Goal: Entertainment & Leisure: Consume media (video, audio)

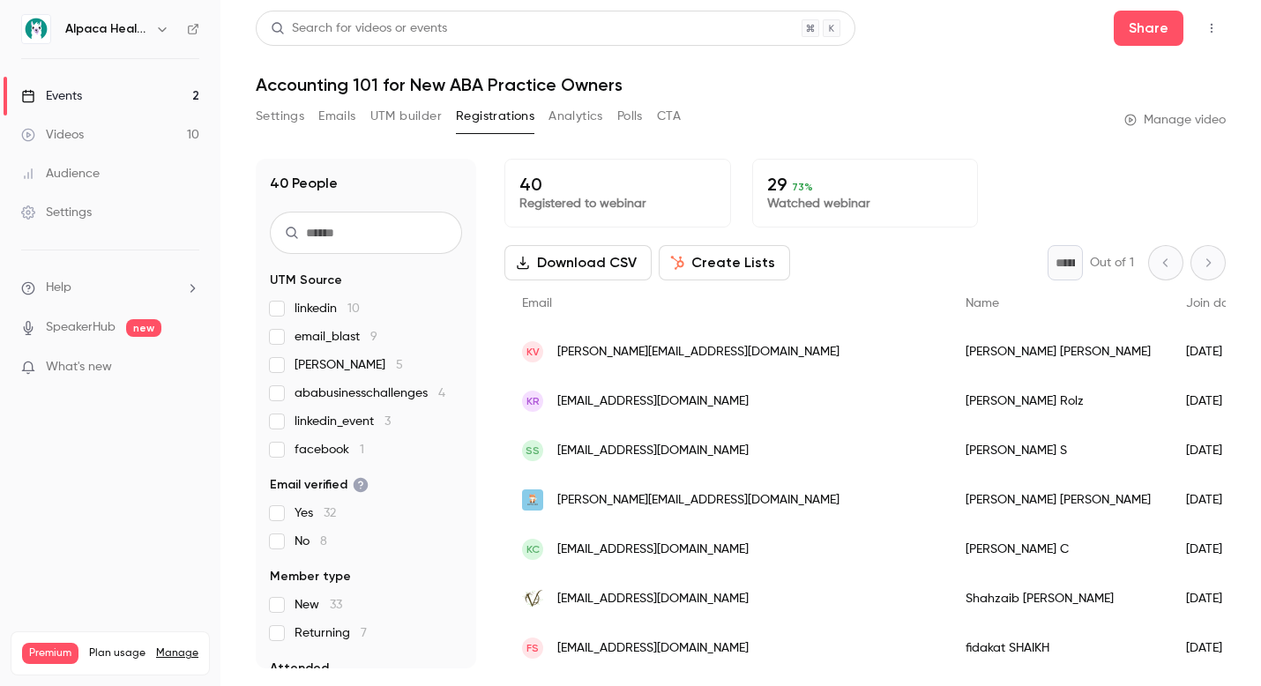
click at [183, 97] on link "Events 2" at bounding box center [110, 96] width 220 height 39
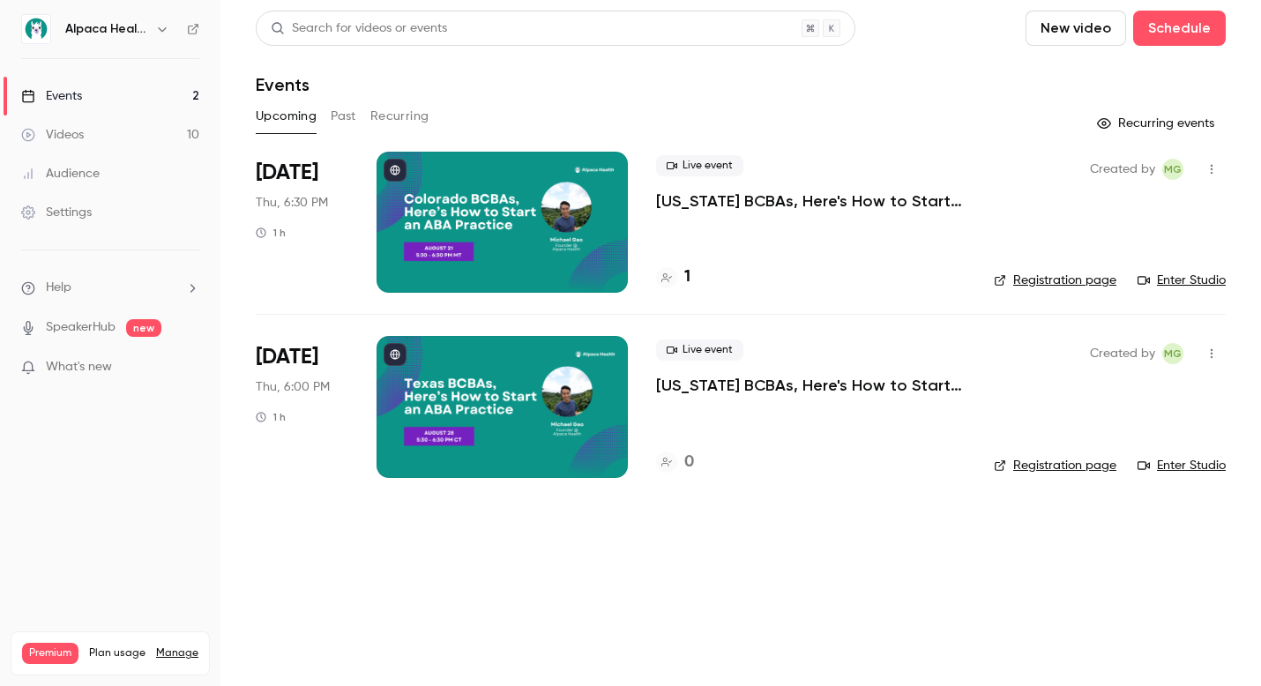
click at [153, 29] on button "button" at bounding box center [162, 29] width 21 height 21
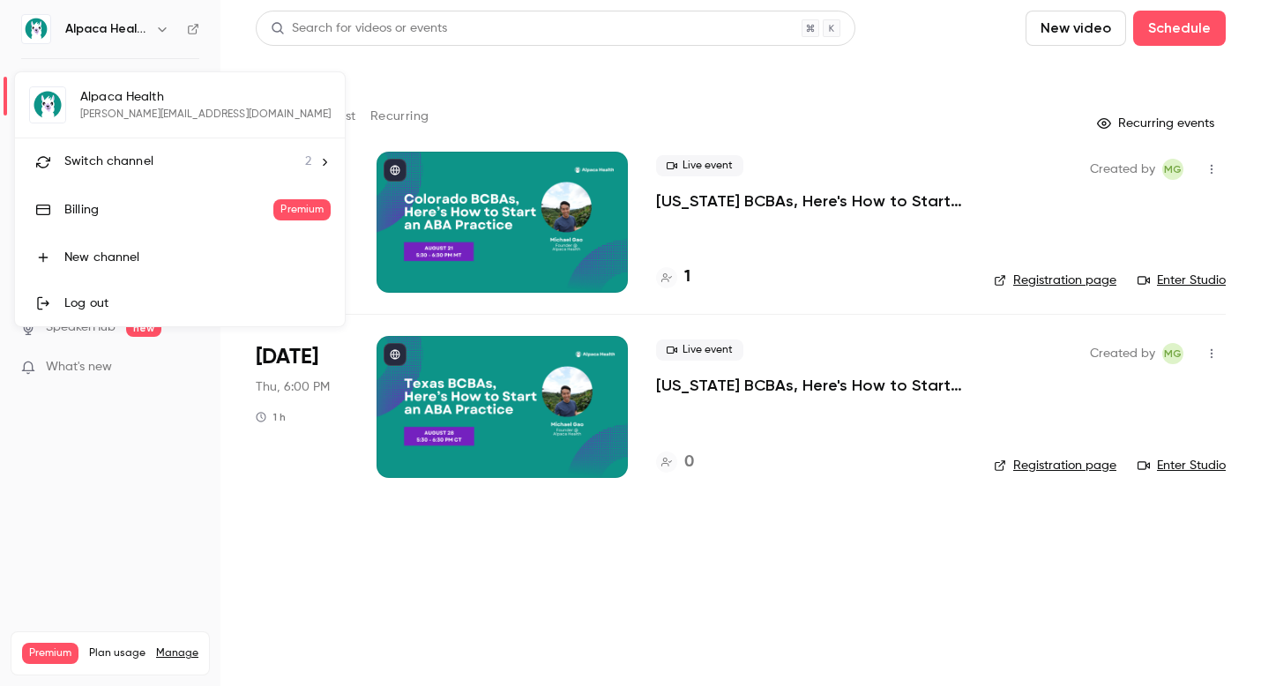
click at [574, 207] on div at bounding box center [630, 343] width 1261 height 686
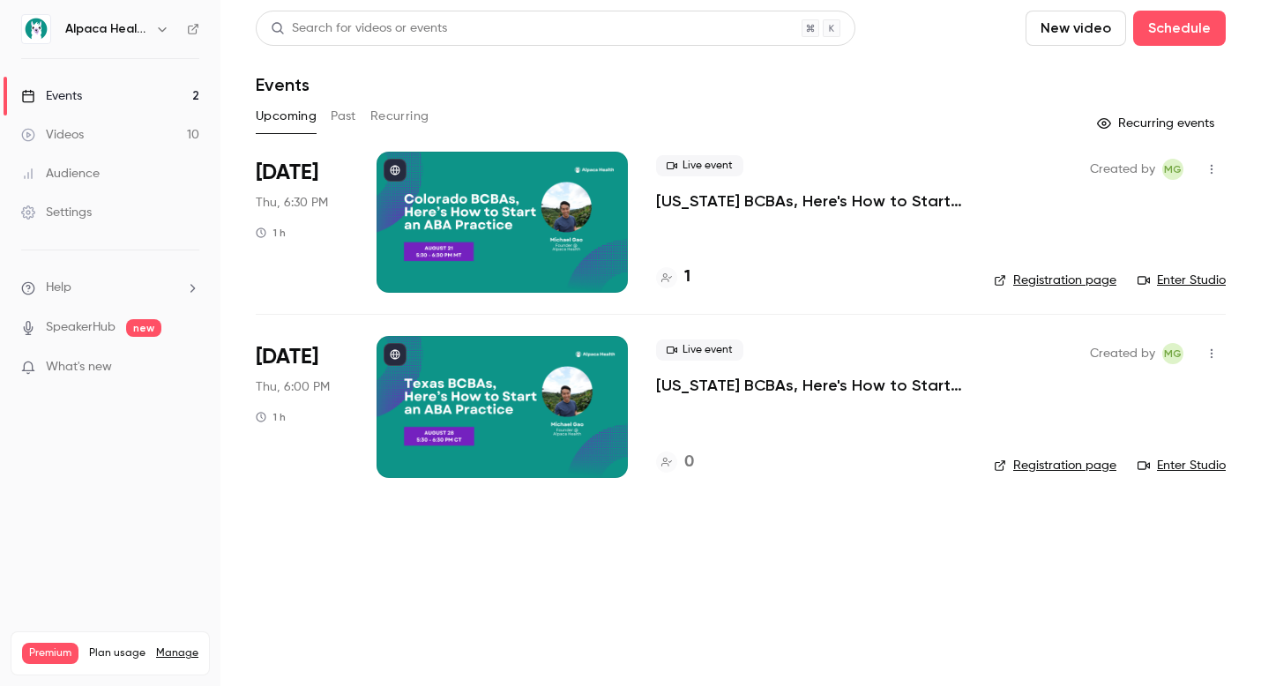
click at [555, 220] on div at bounding box center [501, 222] width 251 height 141
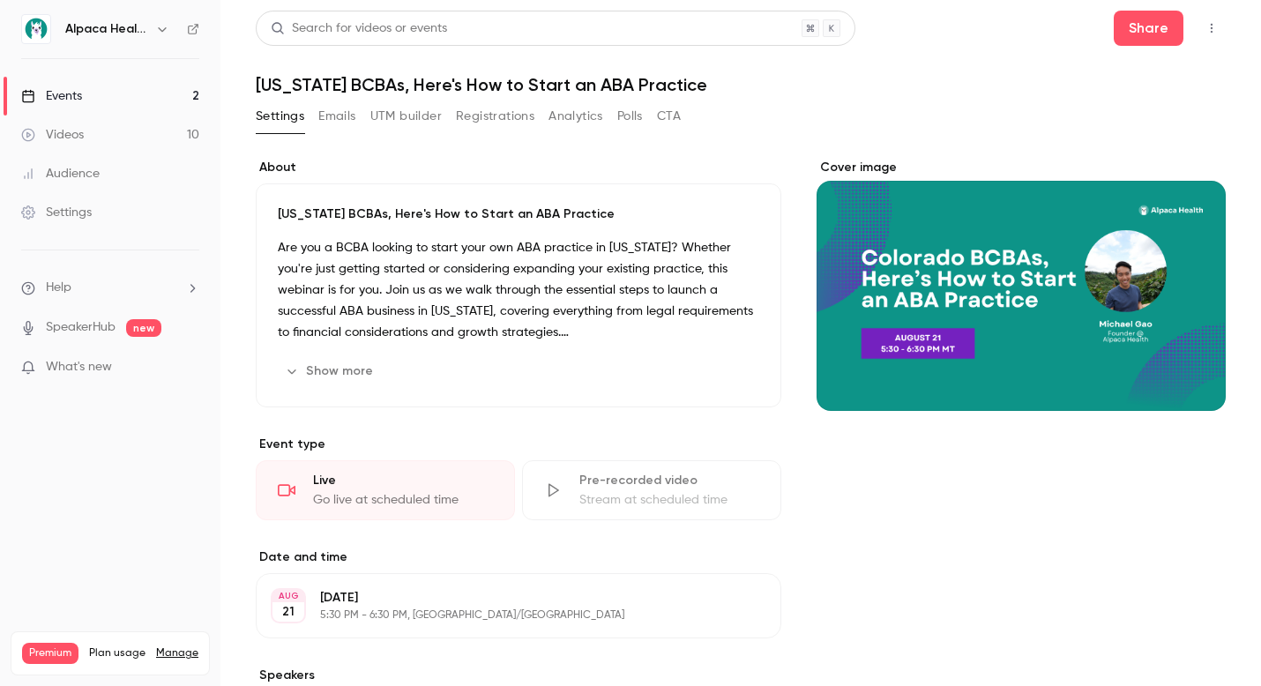
click at [508, 106] on button "Registrations" at bounding box center [495, 116] width 78 height 28
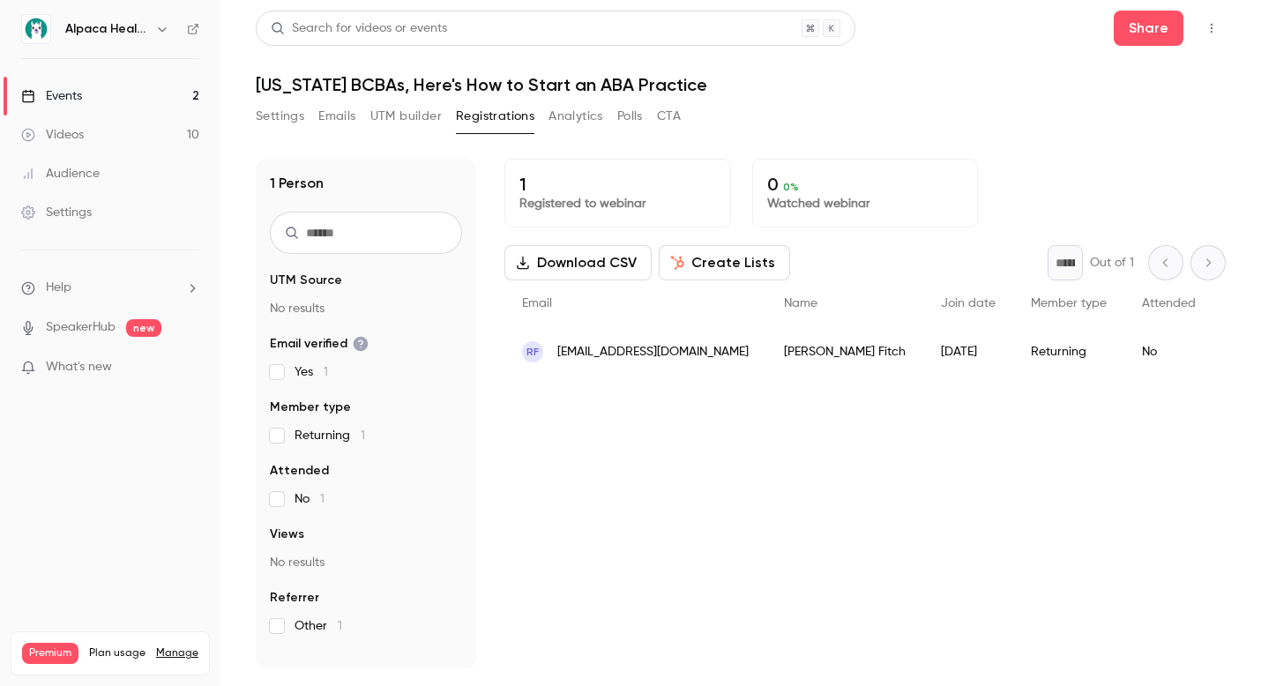
click at [137, 93] on link "Events 2" at bounding box center [110, 96] width 220 height 39
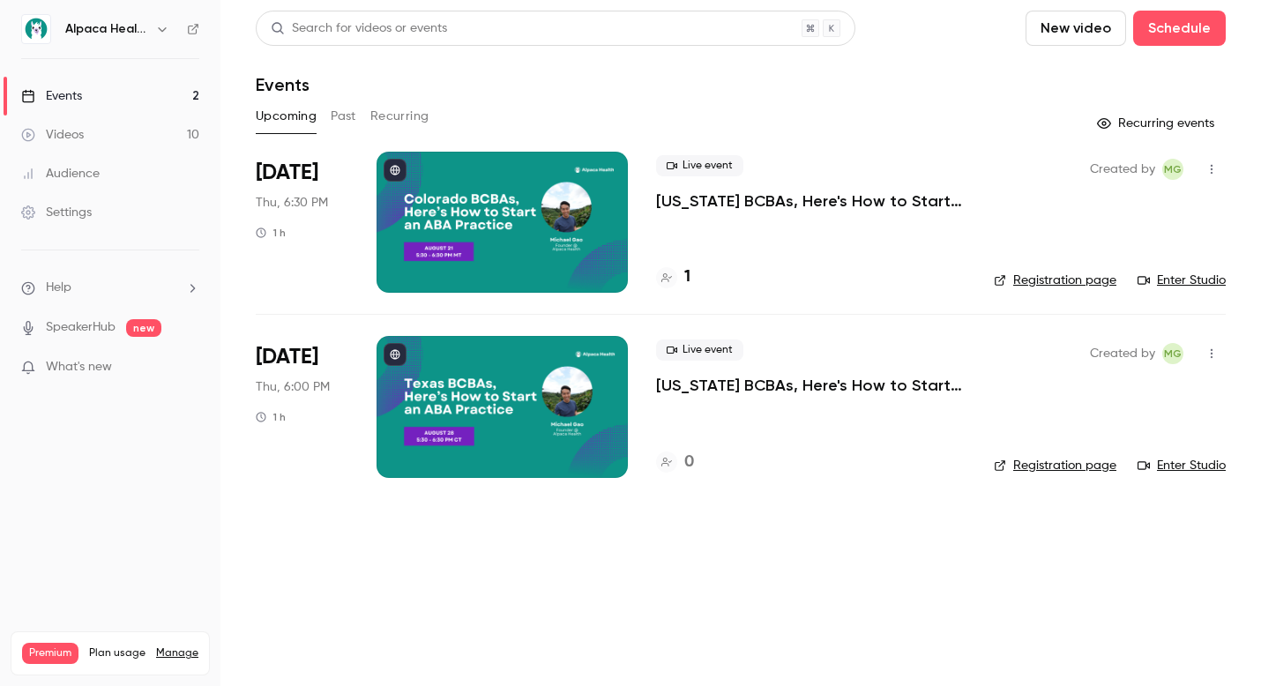
click at [160, 30] on icon "button" at bounding box center [162, 29] width 14 height 14
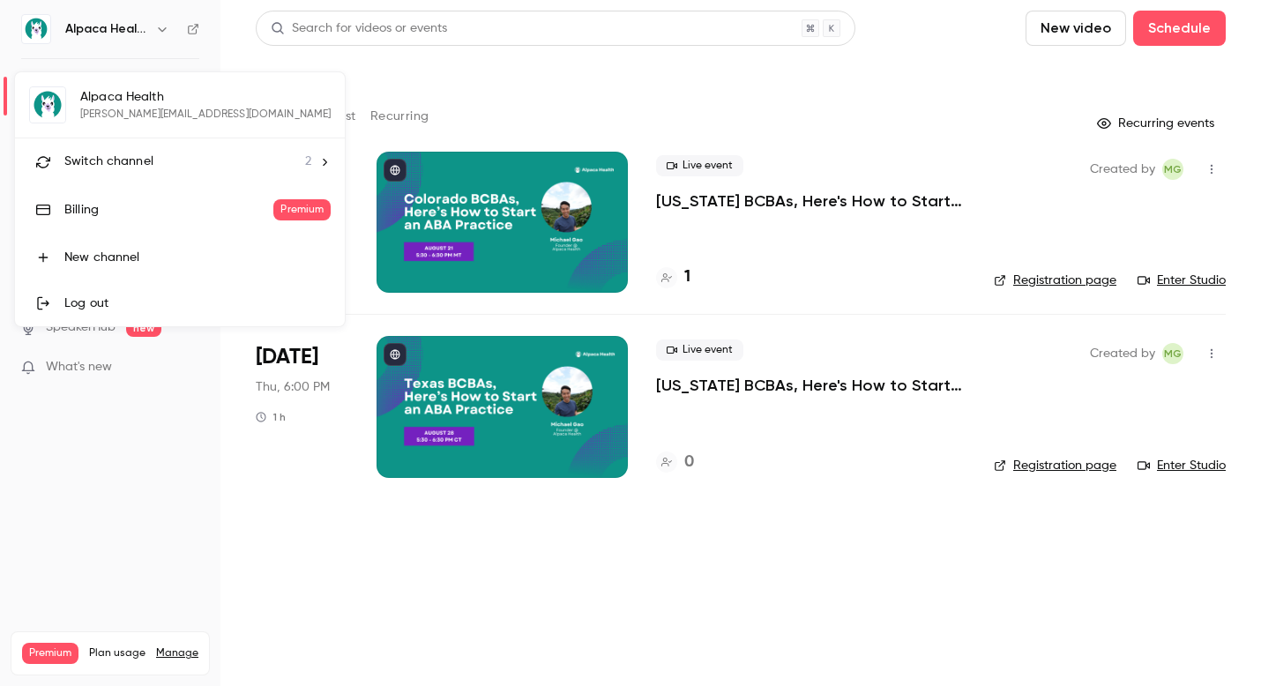
click at [157, 168] on div "Switch channel 2" at bounding box center [187, 162] width 247 height 19
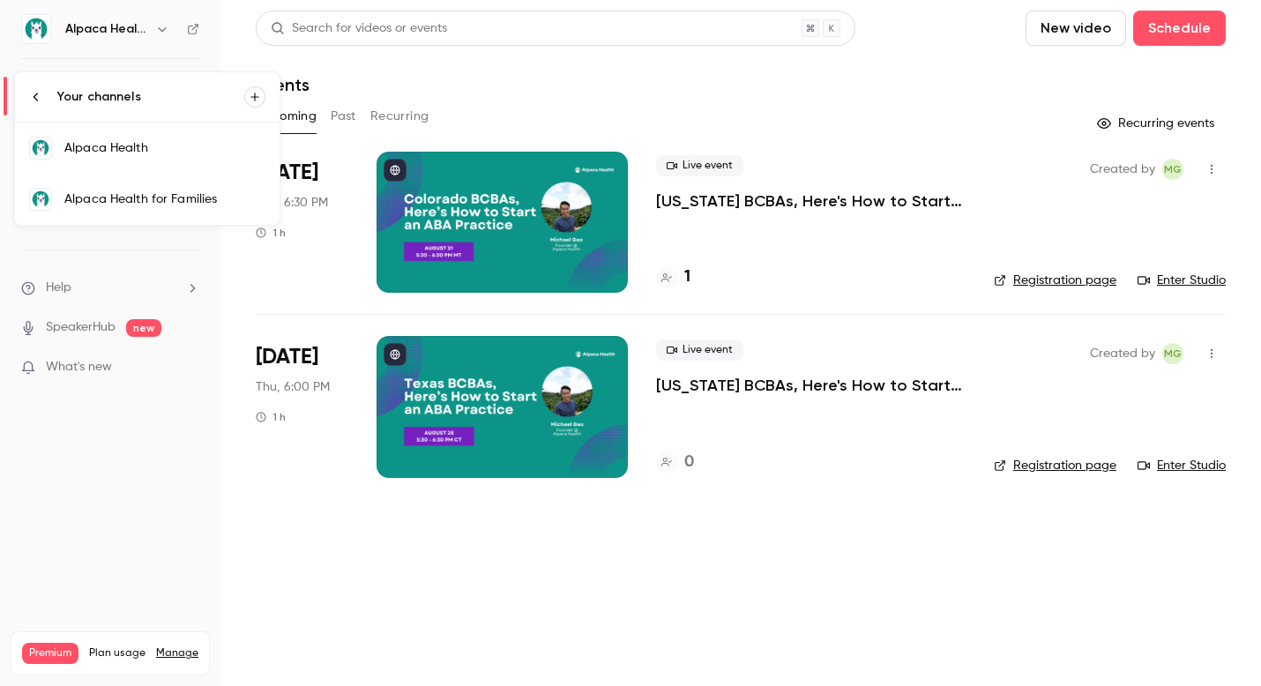
click at [136, 199] on div "Alpaca Health for Families" at bounding box center [164, 199] width 201 height 18
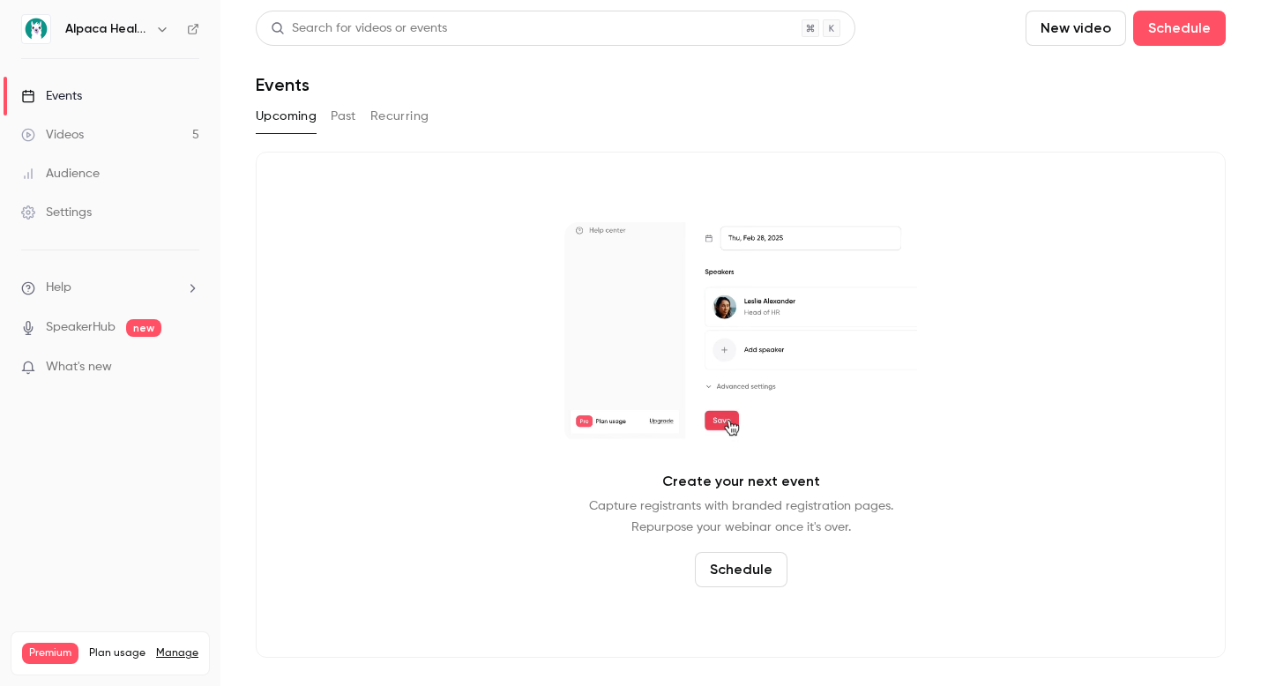
click at [327, 123] on div "Upcoming Past Recurring" at bounding box center [741, 116] width 970 height 28
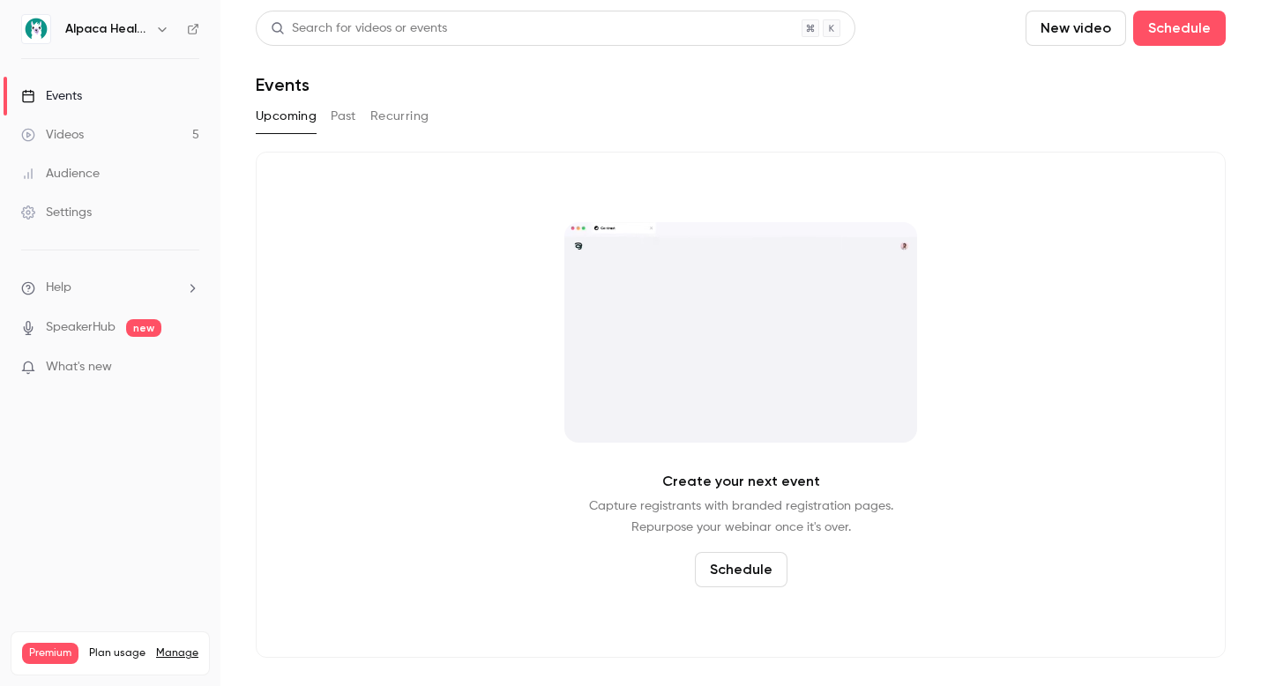
click at [335, 123] on button "Past" at bounding box center [344, 116] width 26 height 28
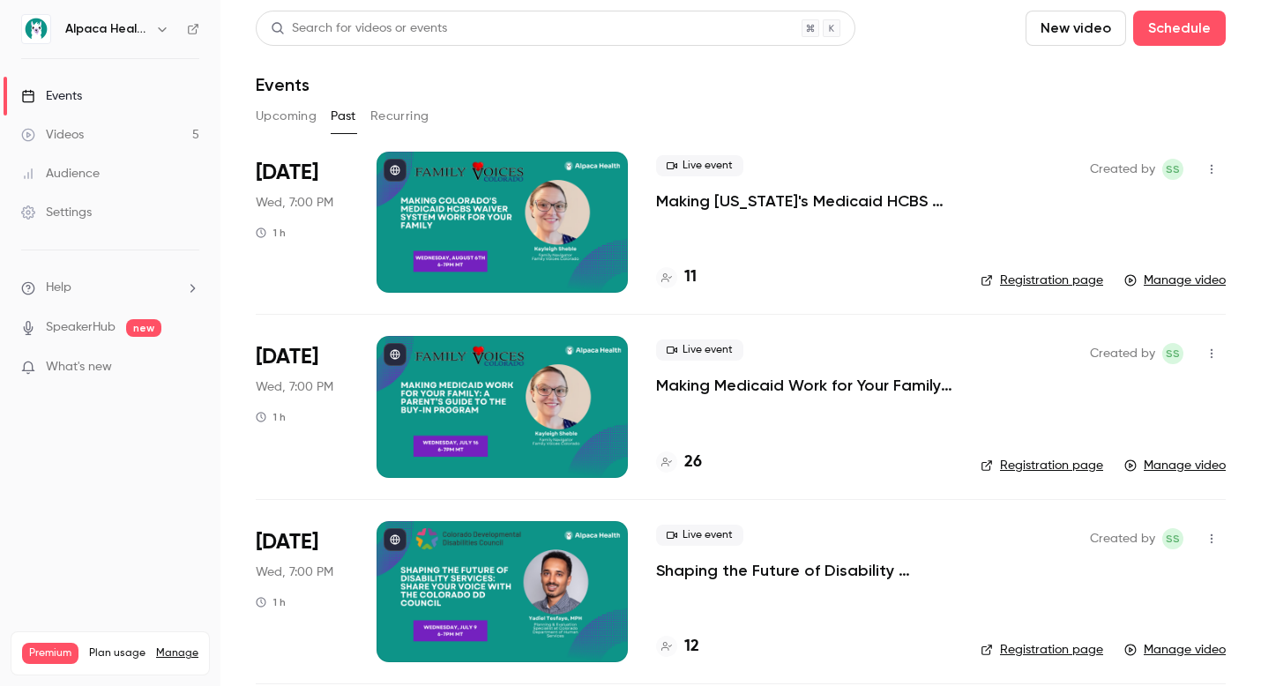
click at [754, 384] on p "Making Medicaid Work for Your Family: A Parent’s Guide to the Buy-In Program" at bounding box center [804, 385] width 296 height 21
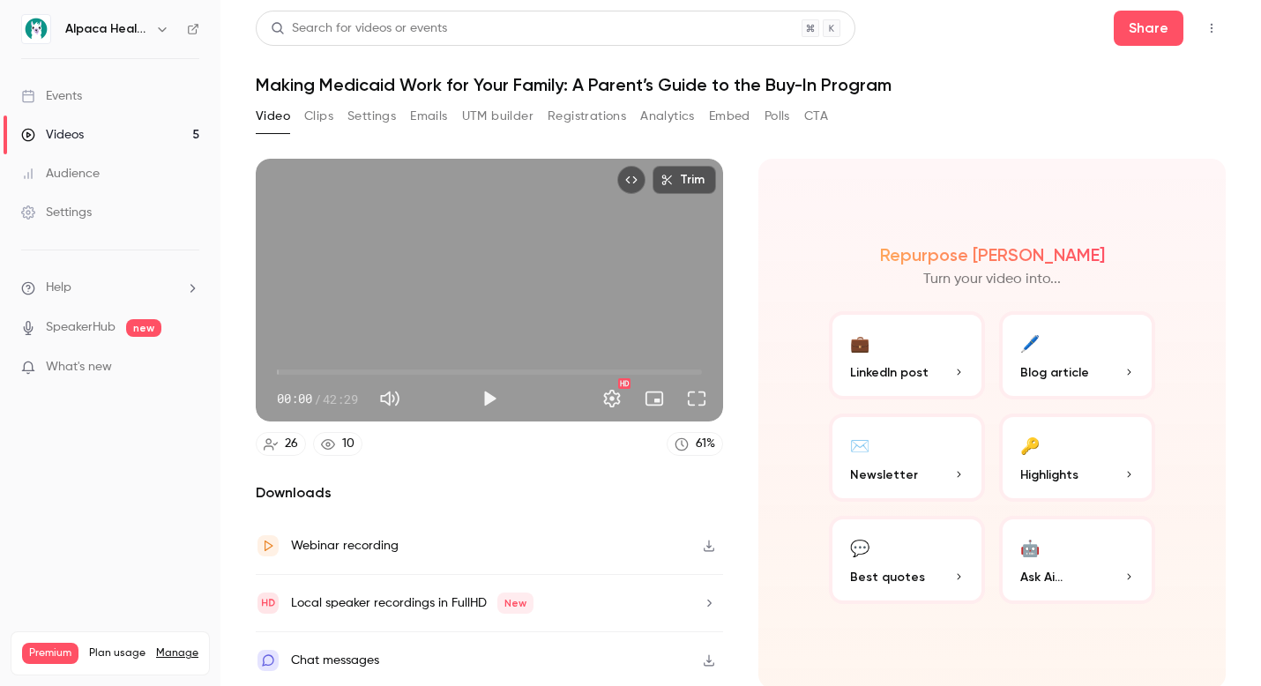
click at [329, 115] on button "Clips" at bounding box center [318, 116] width 29 height 28
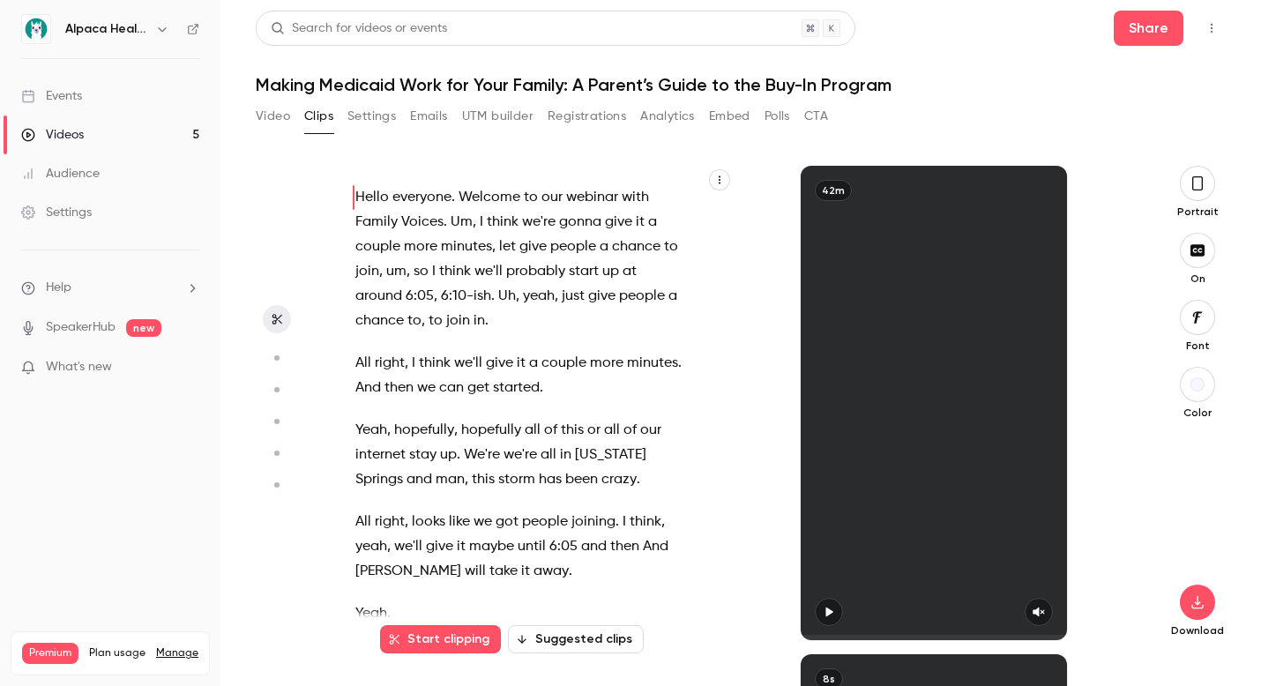
click at [571, 123] on button "Registrations" at bounding box center [587, 116] width 78 height 28
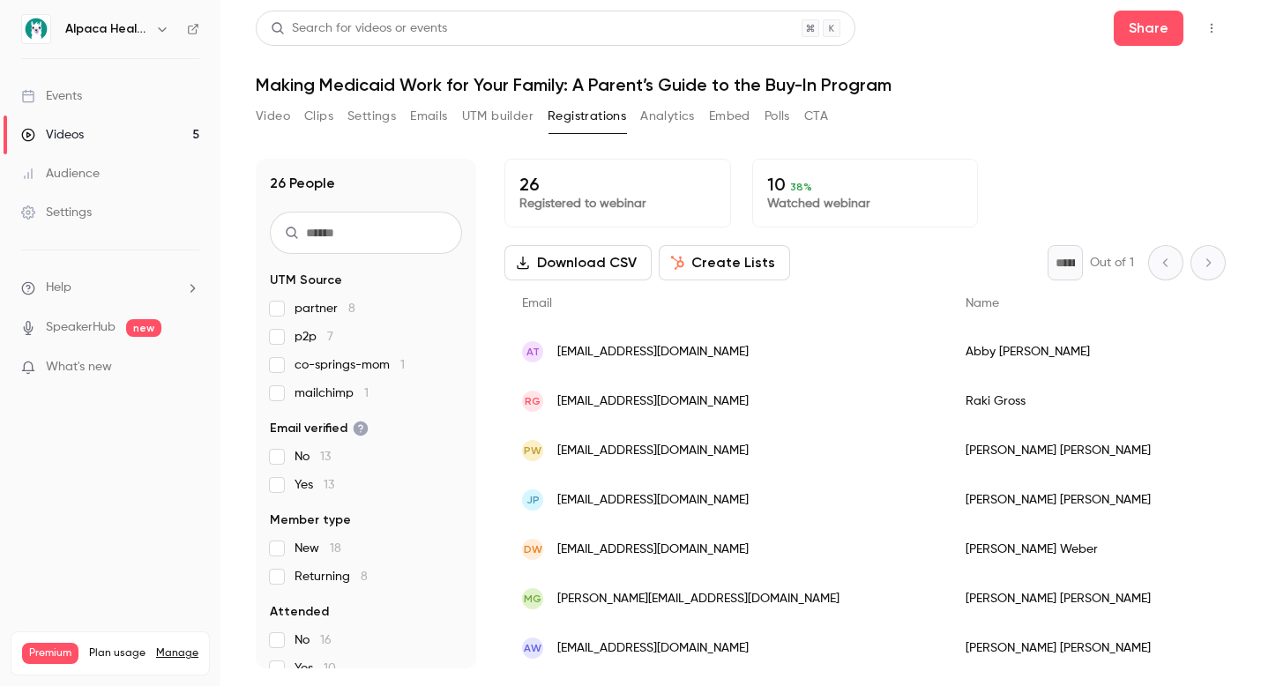
click at [313, 115] on button "Clips" at bounding box center [318, 116] width 29 height 28
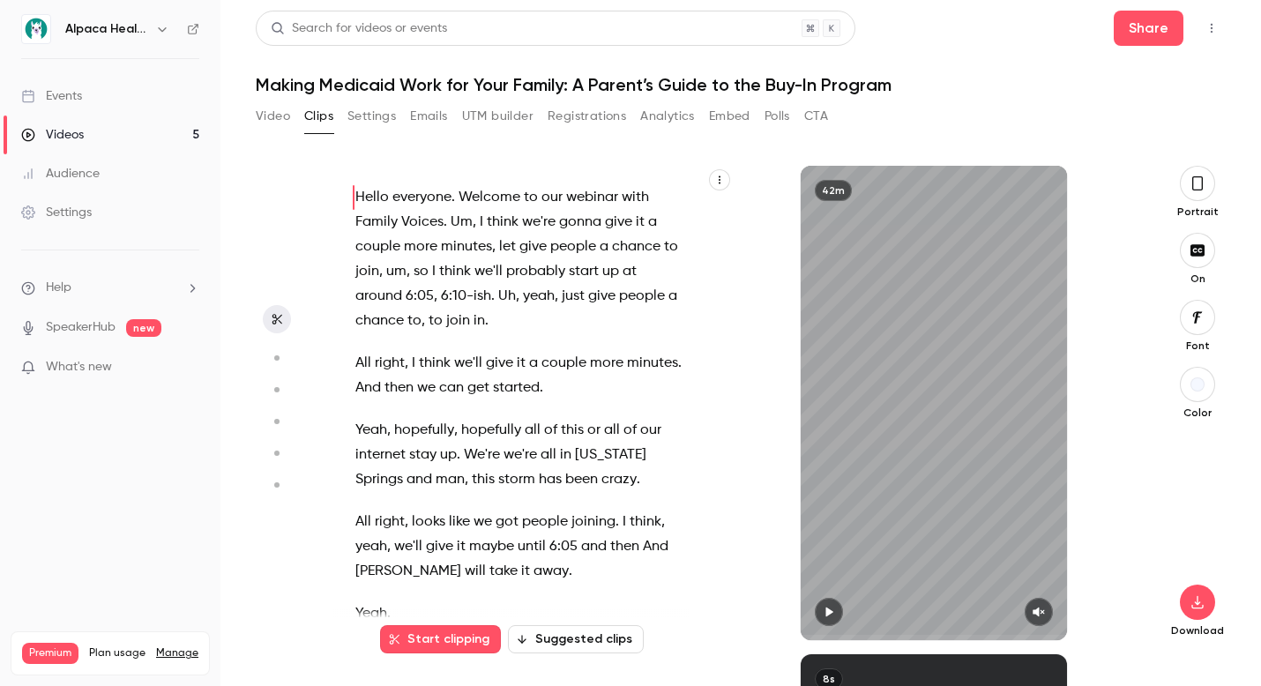
click at [498, 324] on p "Hello everyone . Welcome to our webinar with Family Voices . Um , I think we're…" at bounding box center [520, 259] width 330 height 148
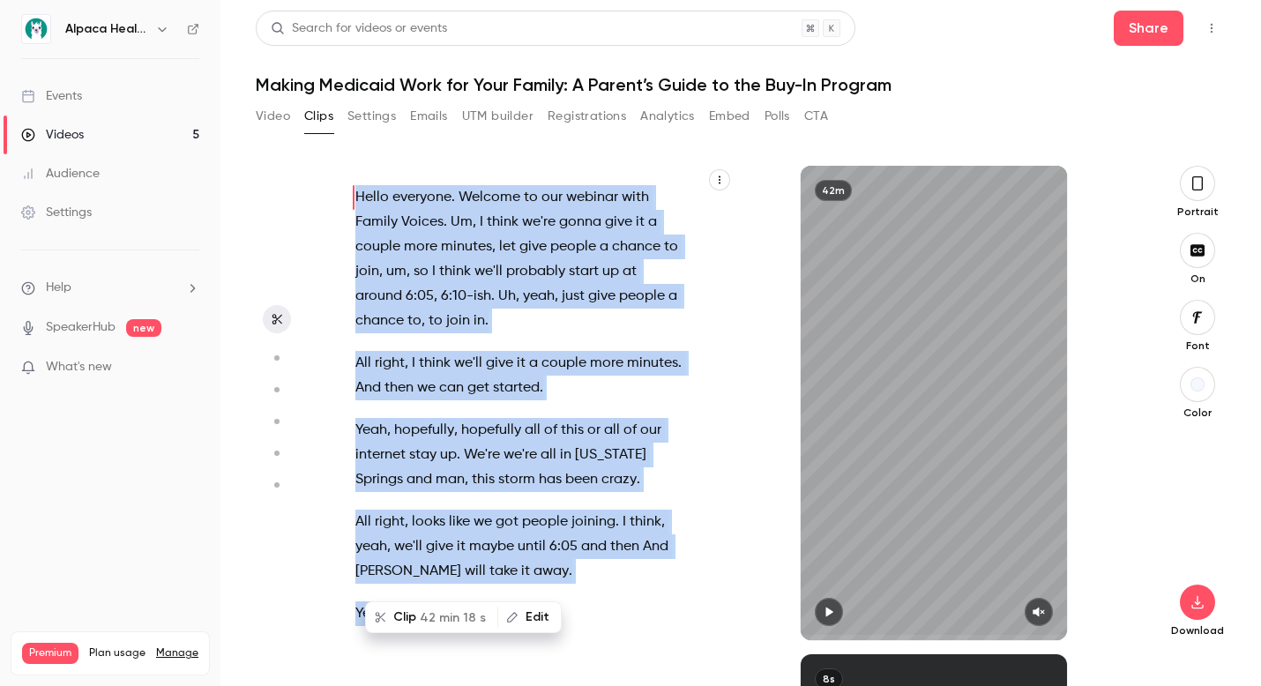
click at [498, 324] on p "Hello everyone . Welcome to our webinar with Family Voices . Um , I think we're…" at bounding box center [520, 259] width 330 height 148
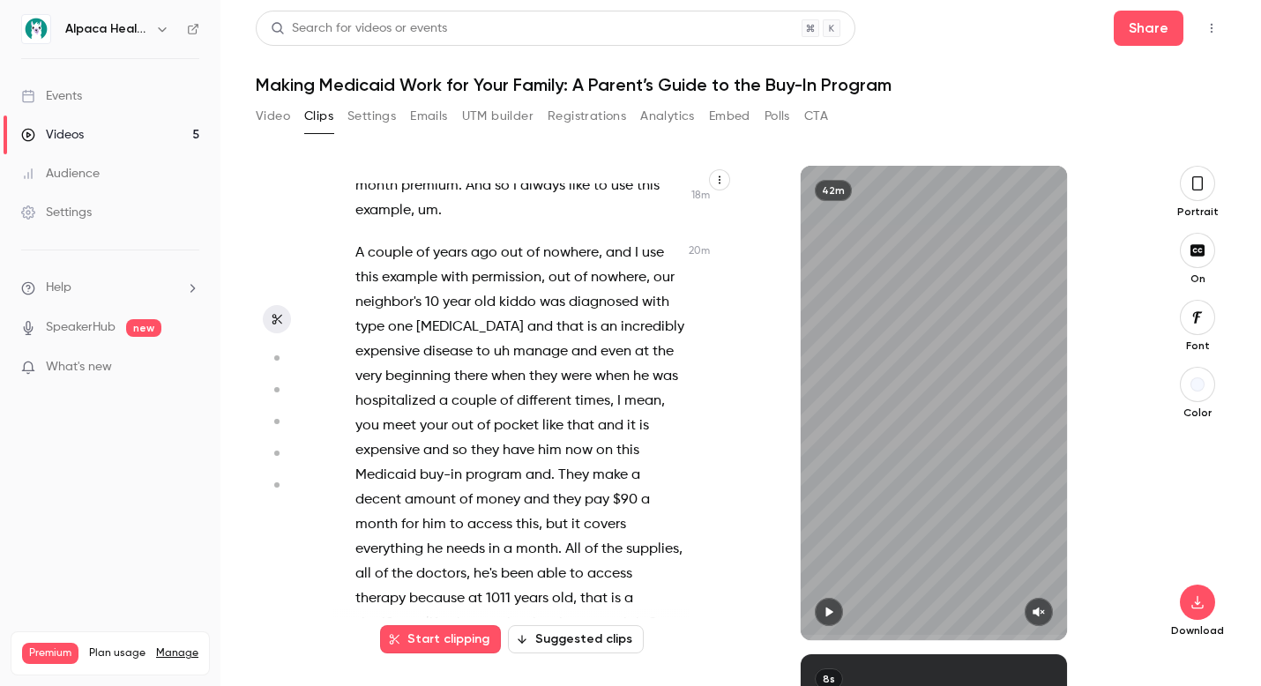
scroll to position [9102, 0]
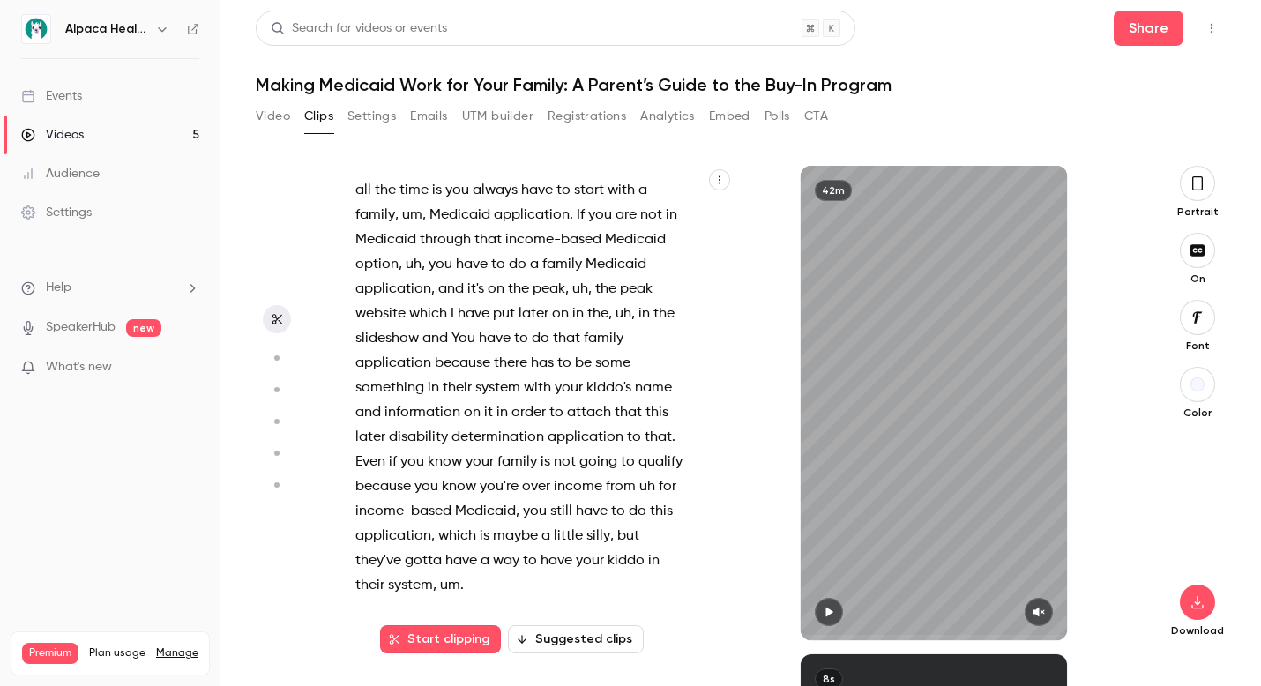
click at [721, 175] on icon "button" at bounding box center [719, 180] width 11 height 11
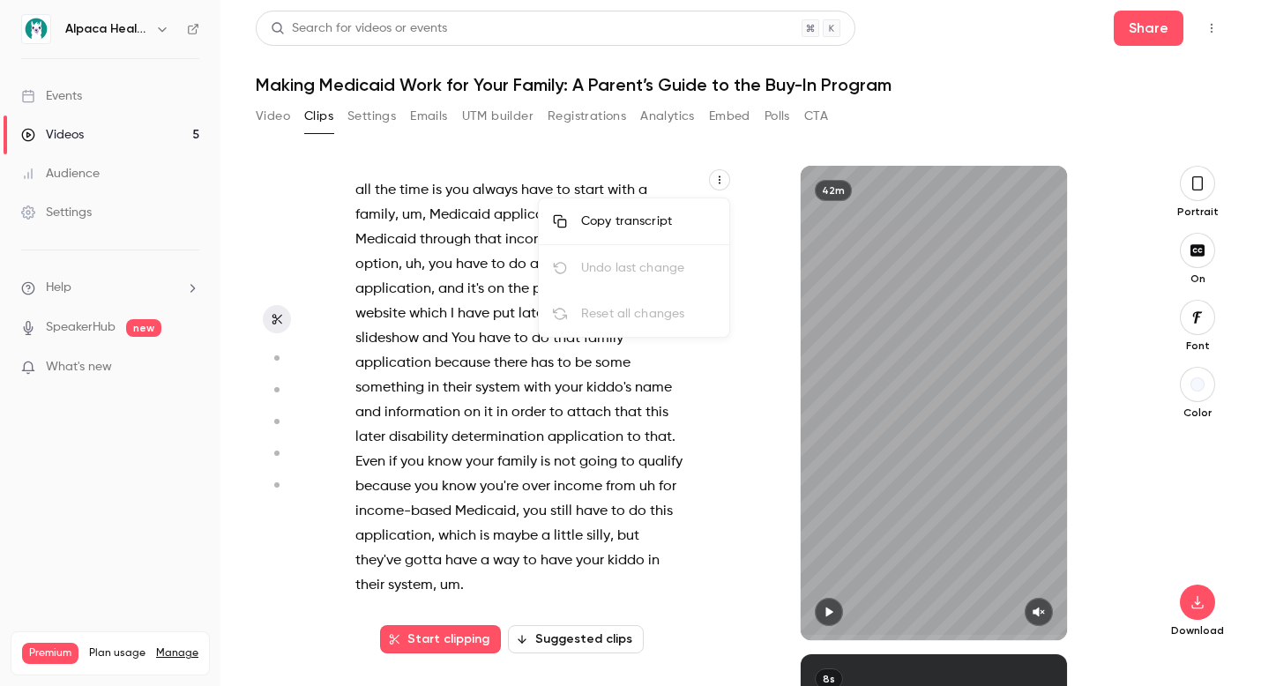
click at [692, 217] on div "Copy transcript" at bounding box center [648, 221] width 134 height 18
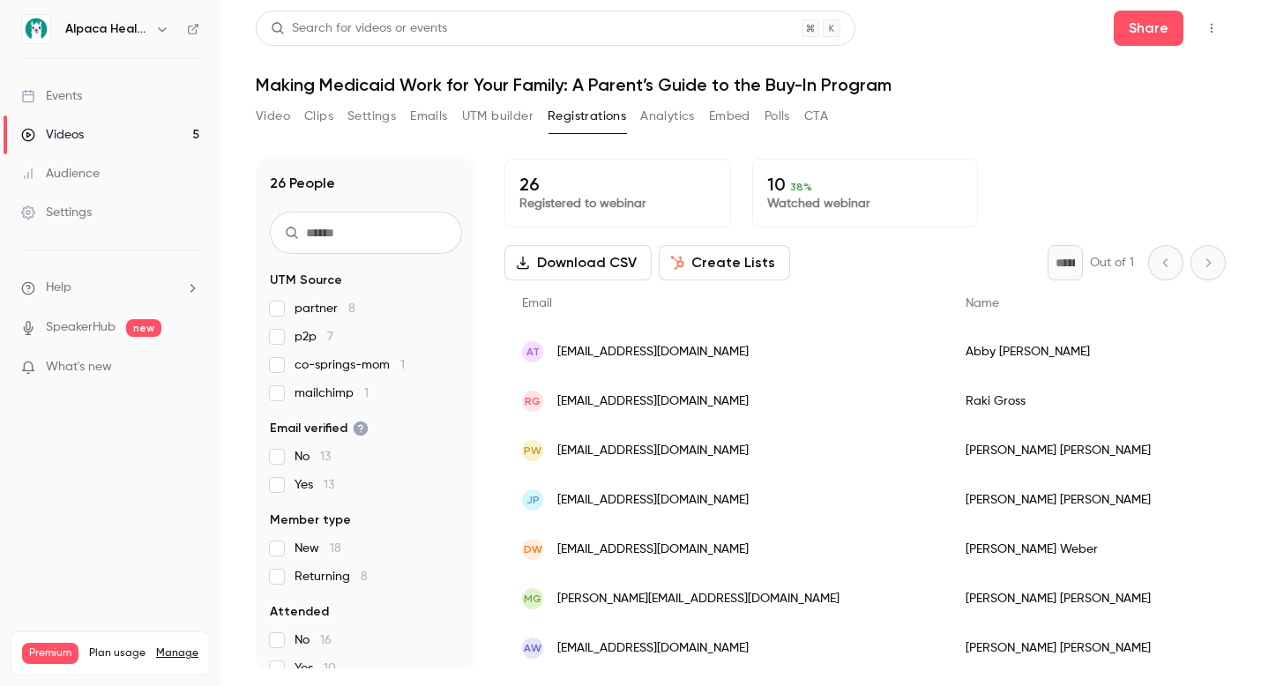
click at [138, 130] on link "Videos 5" at bounding box center [110, 135] width 220 height 39
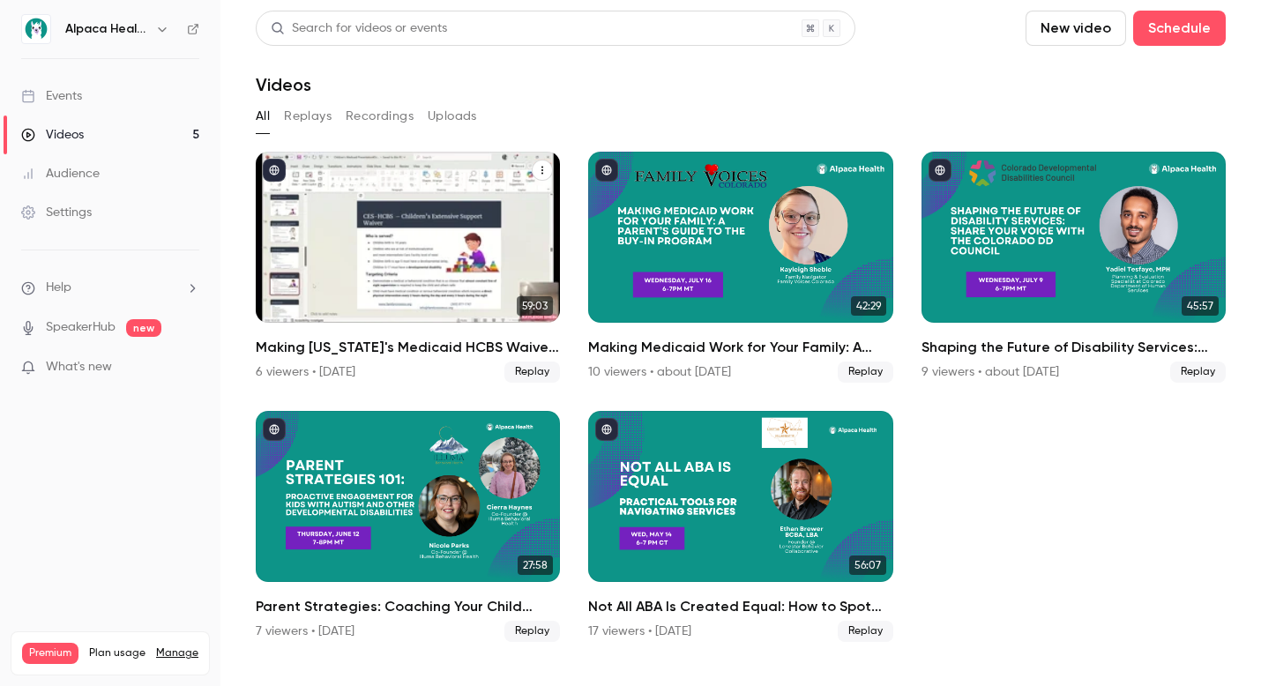
click at [401, 345] on h2 "Making [US_STATE]'s Medicaid HCBS Waiver System Work for Your Family" at bounding box center [408, 347] width 304 height 21
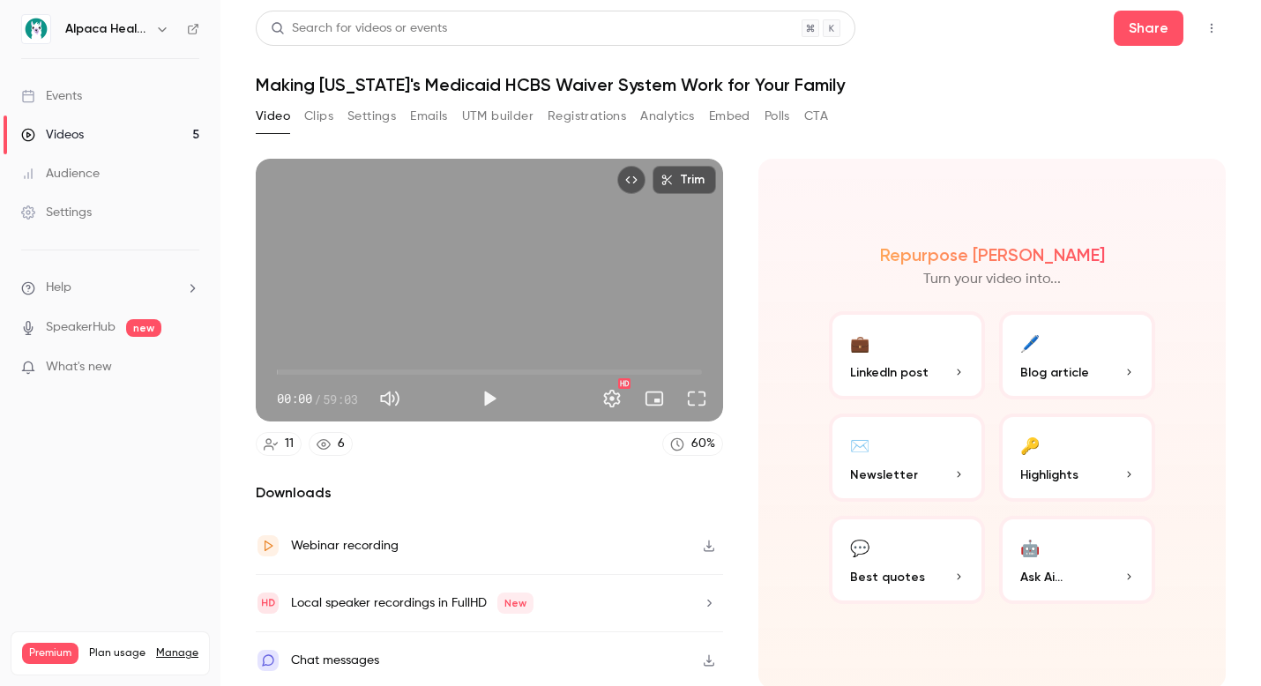
click at [318, 117] on button "Clips" at bounding box center [318, 116] width 29 height 28
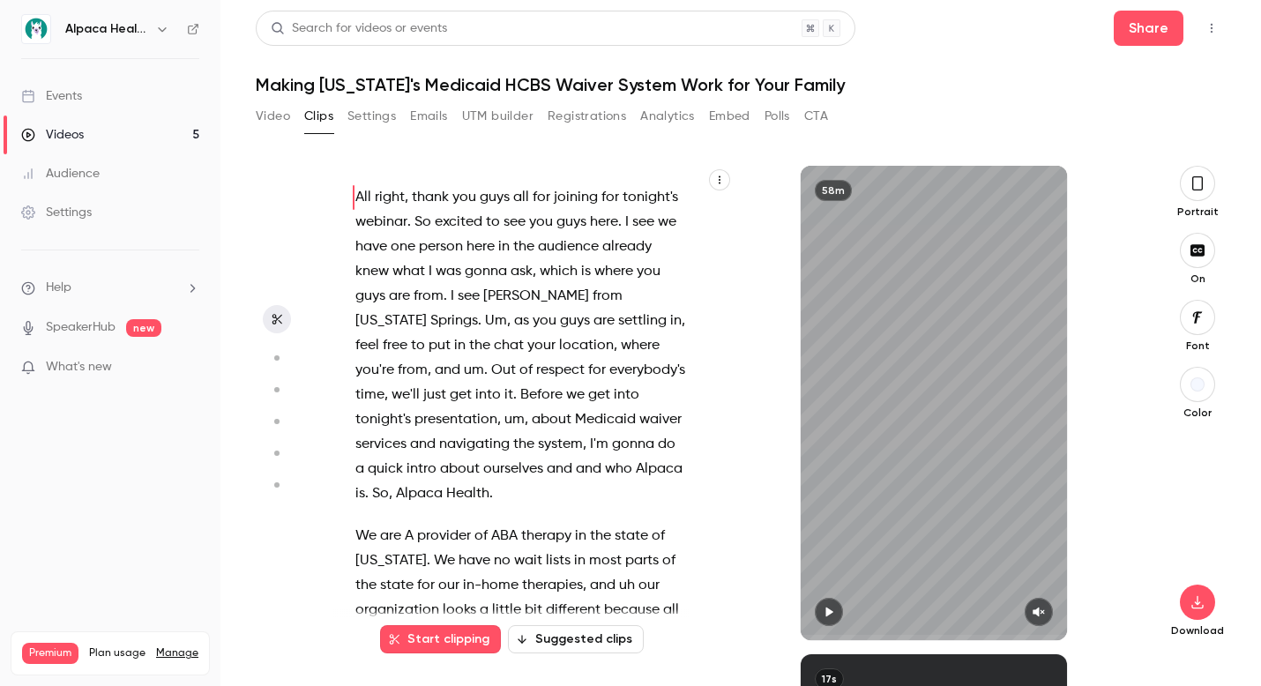
click at [499, 495] on p "All right , thank you guys all for joining for tonight's webinar . So excited t…" at bounding box center [520, 345] width 330 height 321
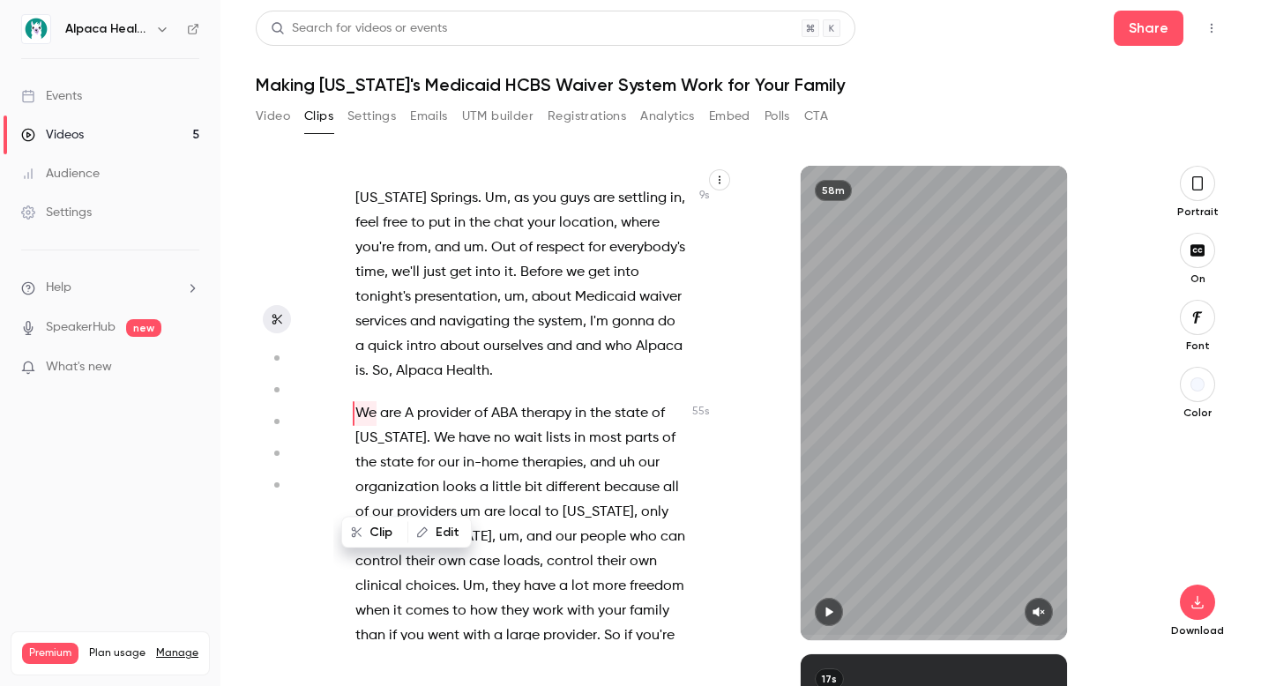
scroll to position [124, 0]
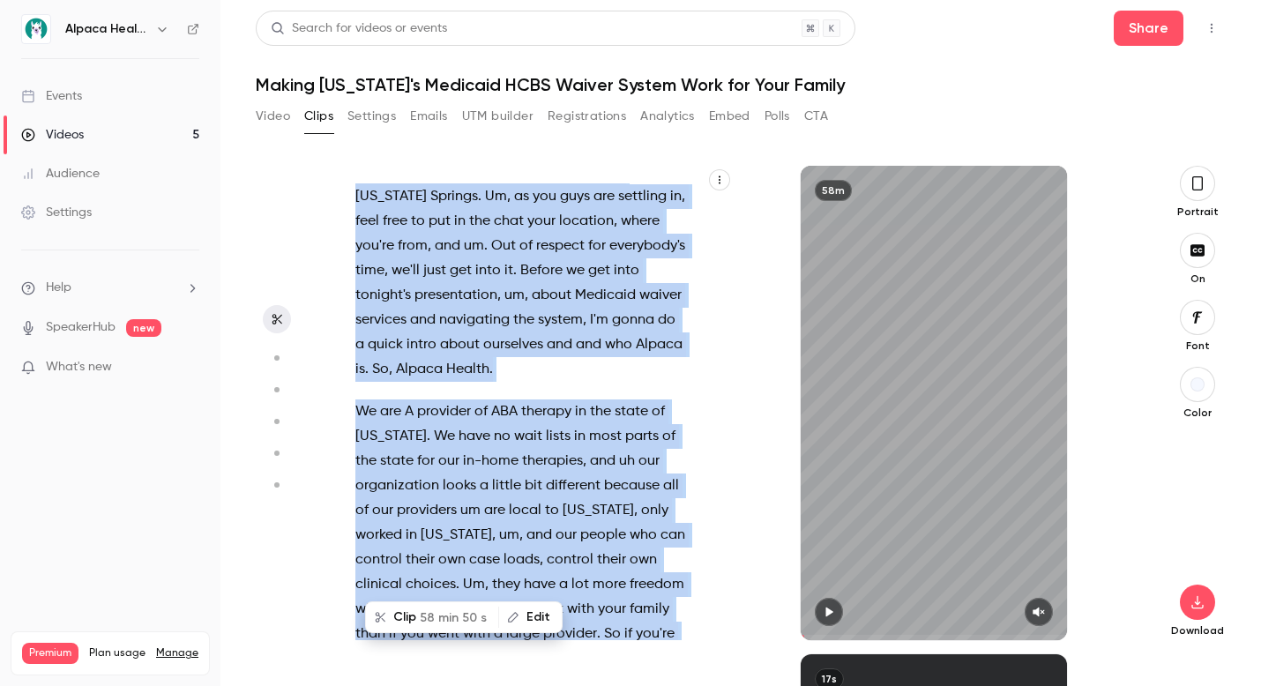
type input "*"
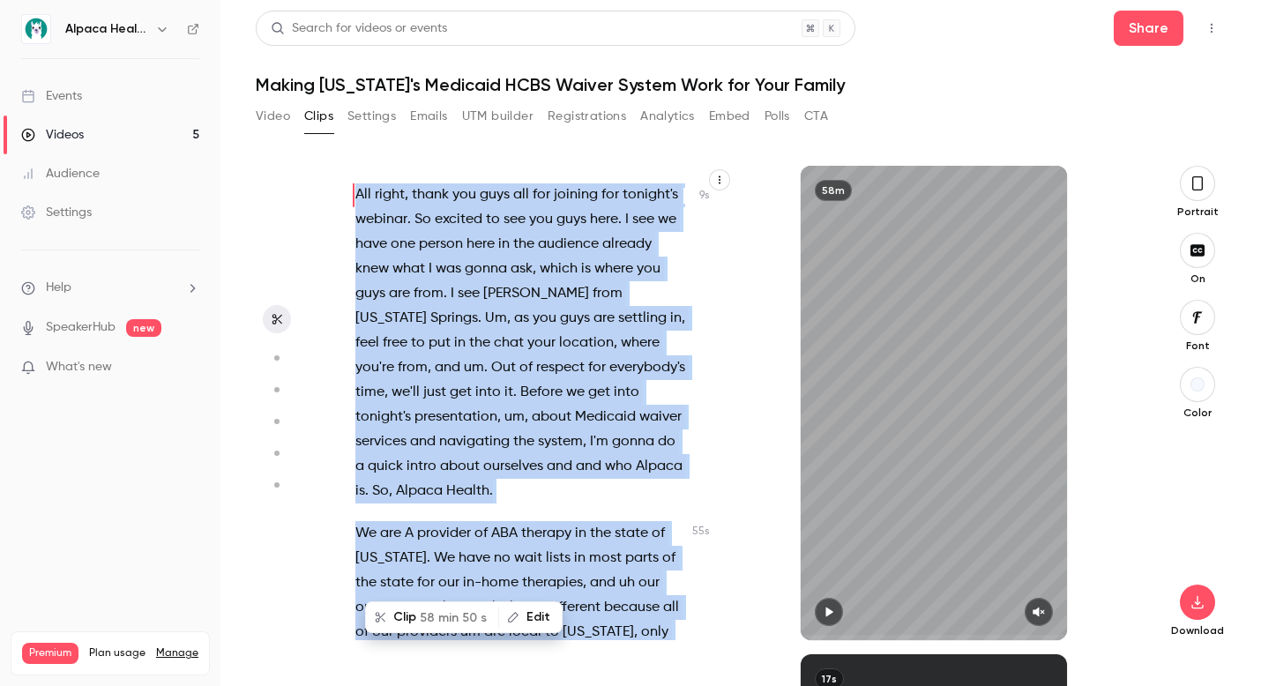
scroll to position [0, 0]
